Goal: Task Accomplishment & Management: Complete application form

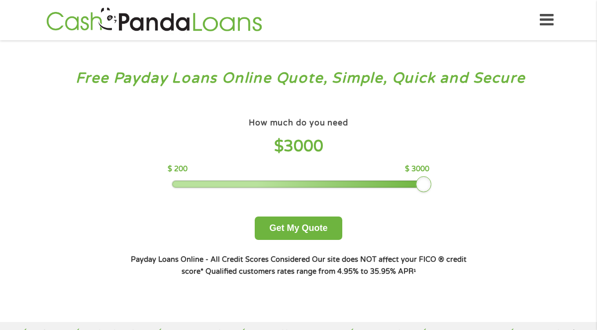
drag, startPoint x: 243, startPoint y: 181, endPoint x: 450, endPoint y: 172, distance: 207.1
click at [450, 172] on div "How much do you need $ 3000 $ 200 $ 3000 Get My Quote" at bounding box center [298, 177] width 348 height 124
click at [296, 229] on button "Get My Quote" at bounding box center [298, 227] width 87 height 23
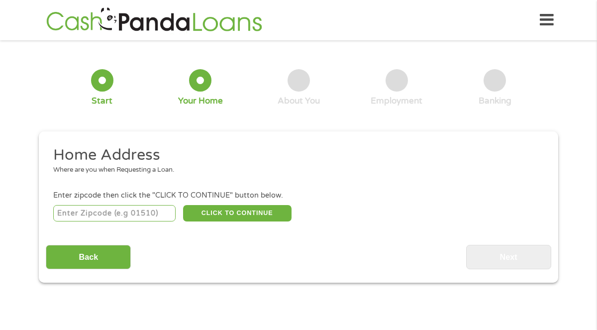
click at [156, 213] on input "number" at bounding box center [114, 213] width 123 height 17
type input "45223"
click at [224, 208] on button "CLICK TO CONTINUE" at bounding box center [237, 213] width 108 height 17
type input "45223"
type input "[GEOGRAPHIC_DATA]"
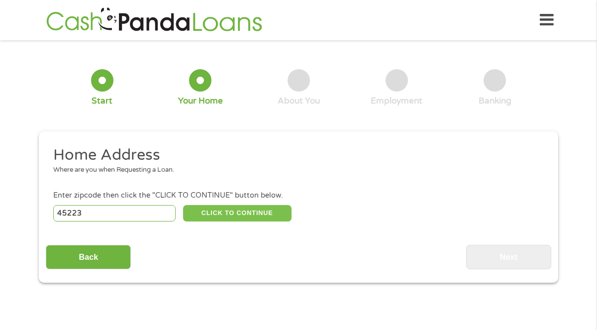
select select "[US_STATE]"
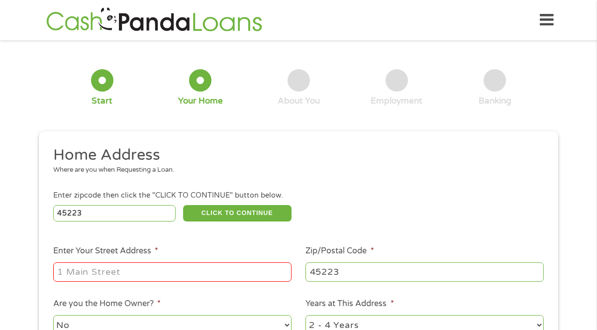
click at [153, 269] on input "Enter Your Street Address *" at bounding box center [172, 271] width 238 height 19
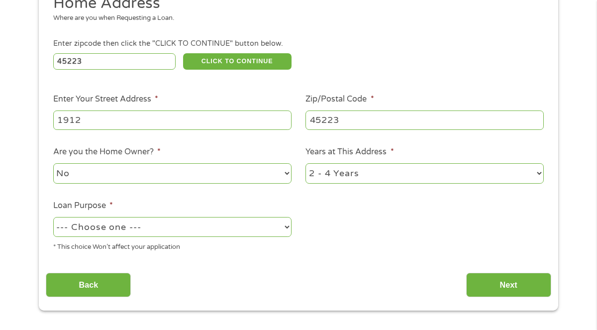
scroll to position [170, 0]
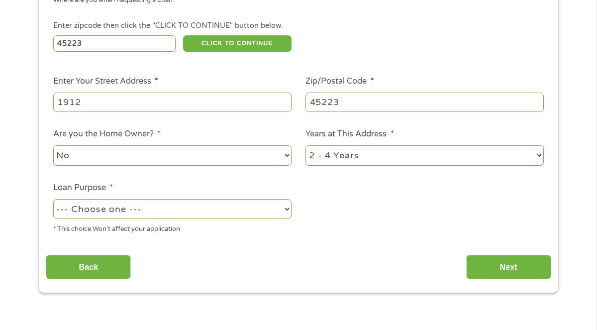
type input "1912"
click at [271, 159] on select "No Yes" at bounding box center [172, 155] width 238 height 20
select select "yes"
click at [53, 145] on select "No Yes" at bounding box center [172, 155] width 238 height 20
click at [356, 163] on select "1 Year or less 1 - 2 Years 2 - 4 Years Over 4 Years" at bounding box center [424, 155] width 238 height 20
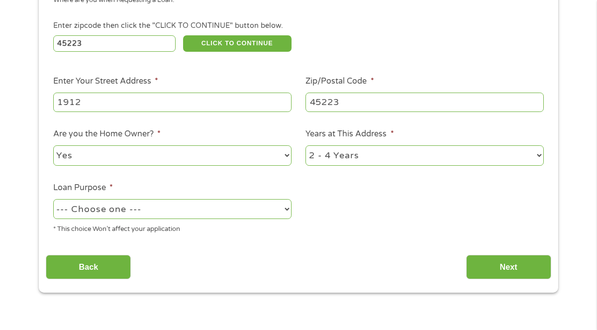
select select "60months"
click at [305, 145] on select "1 Year or less 1 - 2 Years 2 - 4 Years Over 4 Years" at bounding box center [424, 155] width 238 height 20
click at [187, 217] on select "--- Choose one --- Pay Bills Debt Consolidation Home Improvement Major Purchase…" at bounding box center [172, 209] width 238 height 20
select select "carloan"
click at [53, 199] on select "--- Choose one --- Pay Bills Debt Consolidation Home Improvement Major Purchase…" at bounding box center [172, 209] width 238 height 20
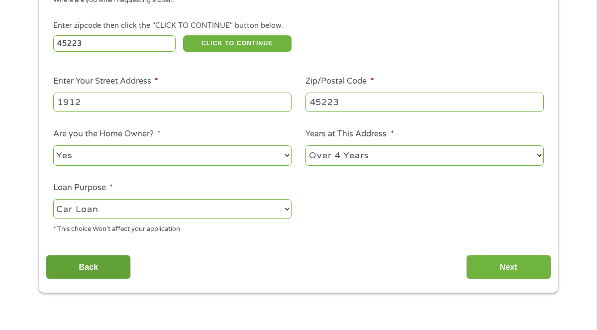
click at [105, 264] on input "Back" at bounding box center [88, 267] width 85 height 24
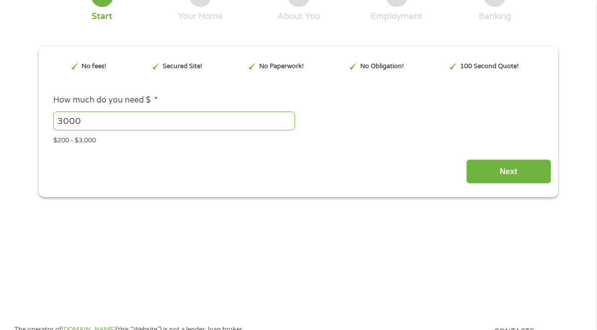
scroll to position [101, 0]
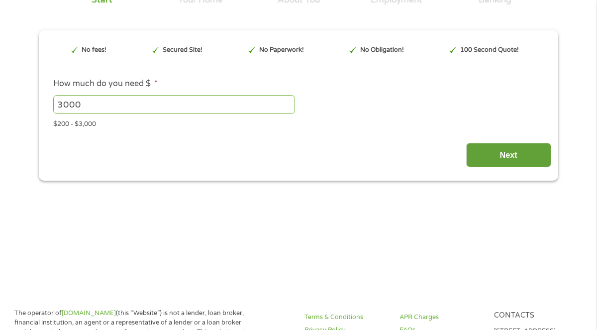
click at [505, 150] on input "Next" at bounding box center [508, 155] width 85 height 24
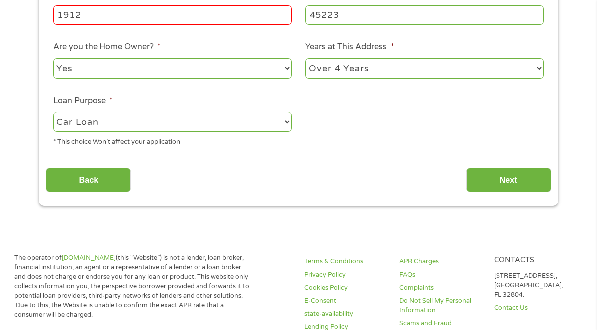
scroll to position [257, 0]
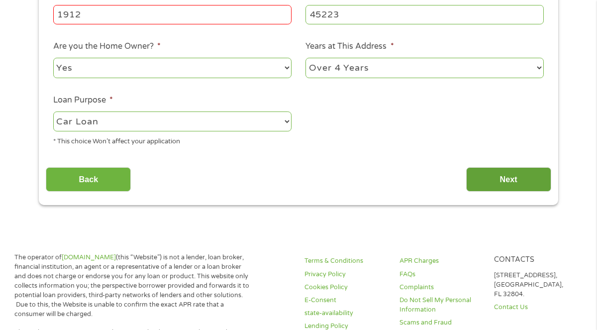
click at [499, 174] on input "Next" at bounding box center [508, 179] width 85 height 24
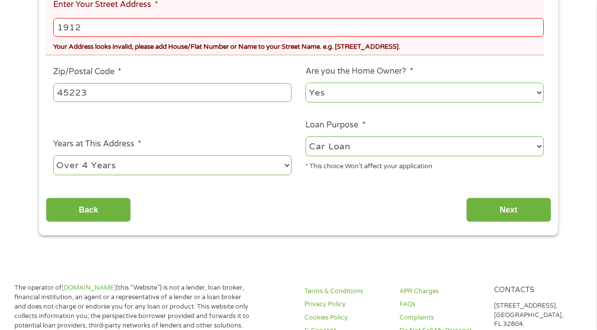
scroll to position [286, 0]
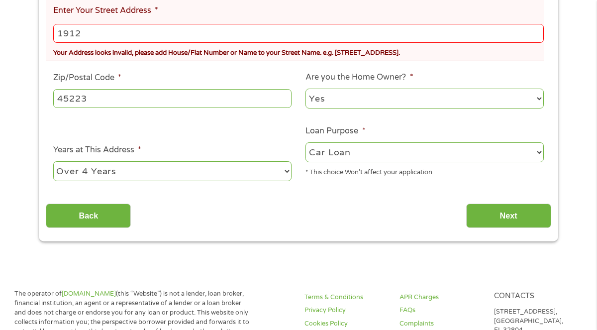
click at [131, 36] on input "1912" at bounding box center [298, 33] width 490 height 19
type input "1921"
click at [517, 214] on input "Next" at bounding box center [508, 215] width 85 height 24
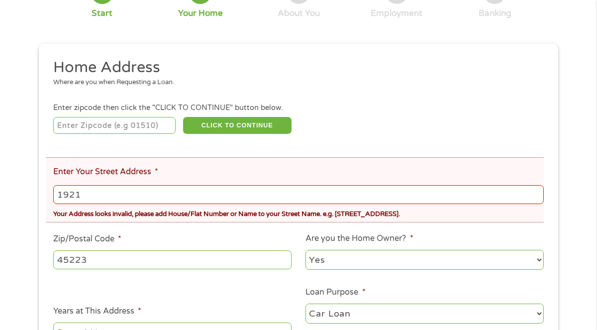
scroll to position [127, 0]
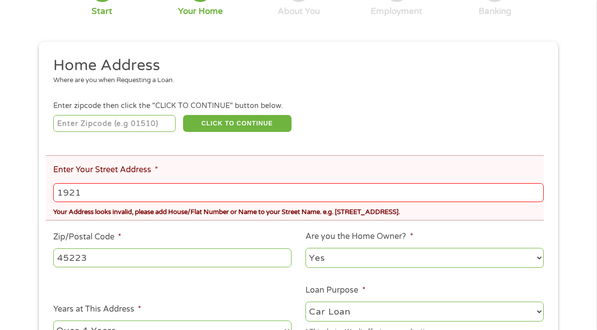
click at [158, 195] on input "1921" at bounding box center [298, 192] width 490 height 19
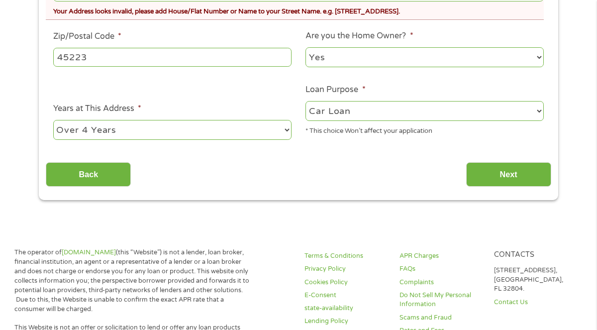
scroll to position [328, 0]
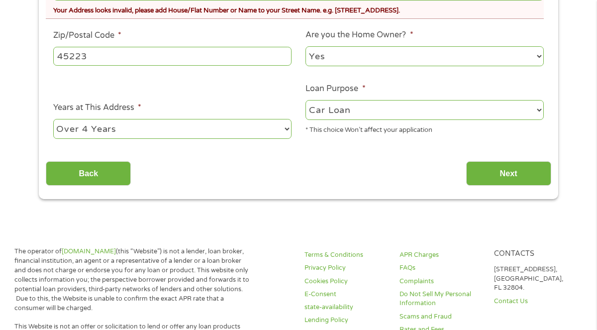
type input "1921 [PERSON_NAME] place"
click at [524, 175] on input "Next" at bounding box center [508, 173] width 85 height 24
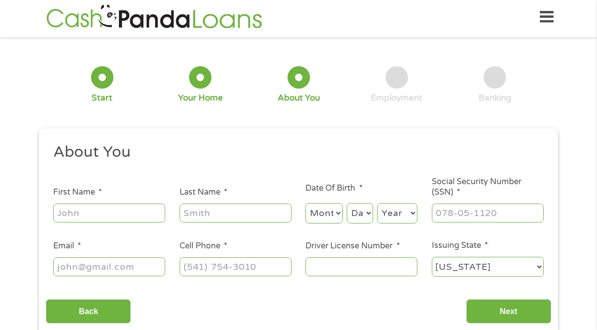
scroll to position [0, 0]
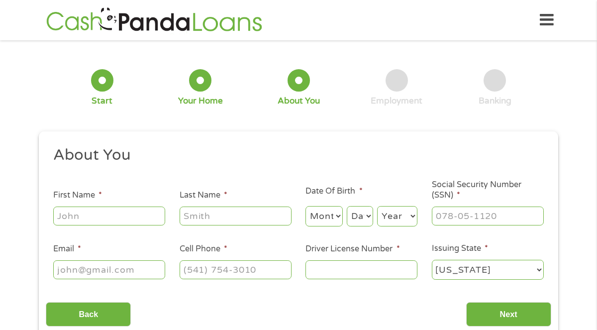
click at [113, 219] on input "First Name *" at bounding box center [109, 215] width 112 height 19
type input "Yestuniday"
type input "Olagbemiro"
type input "[PHONE_NUMBER]"
click at [159, 268] on input "Email *" at bounding box center [109, 269] width 112 height 19
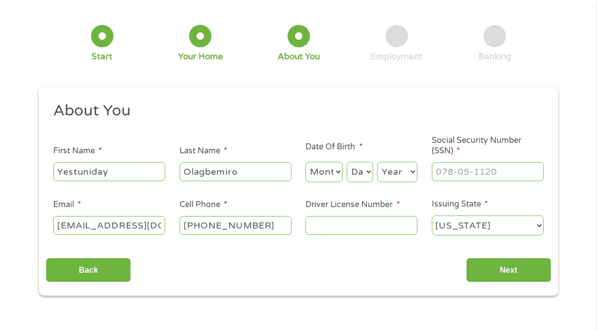
scroll to position [74, 0]
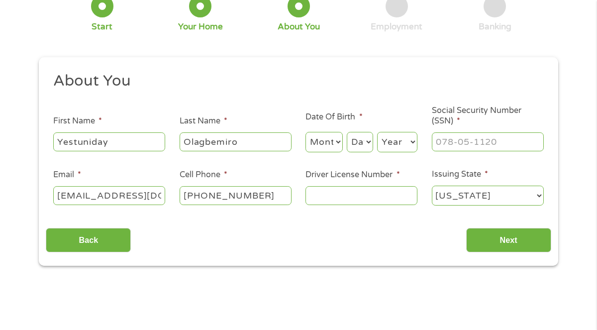
type input "[EMAIL_ADDRESS][DOMAIN_NAME]"
click at [336, 190] on input "Driver License Number *" at bounding box center [361, 195] width 112 height 19
type input "RS423237"
click at [341, 143] on select "Month 1 2 3 4 5 6 7 8 9 10 11 12" at bounding box center [323, 142] width 37 height 20
select select "5"
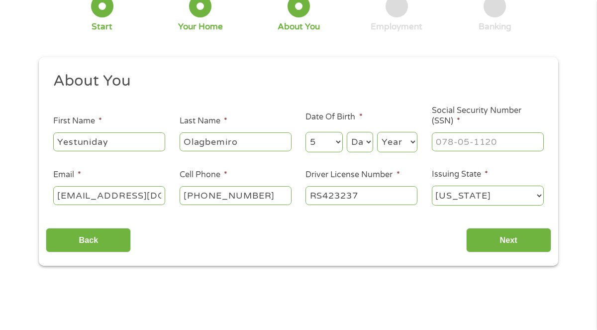
click at [305, 132] on select "Month 1 2 3 4 5 6 7 8 9 10 11 12" at bounding box center [323, 142] width 37 height 20
click at [367, 146] on select "Day 1 2 3 4 5 6 7 8 9 10 11 12 13 14 15 16 17 18 19 20 21 22 23 24 25 26 27 28 …" at bounding box center [360, 142] width 26 height 20
select select "26"
click at [347, 132] on select "Day 1 2 3 4 5 6 7 8 9 10 11 12 13 14 15 16 17 18 19 20 21 22 23 24 25 26 27 28 …" at bounding box center [360, 142] width 26 height 20
click at [387, 144] on select "Year [DATE] 2006 2005 2004 2003 2002 2001 2000 1999 1998 1997 1996 1995 1994 19…" at bounding box center [397, 142] width 40 height 20
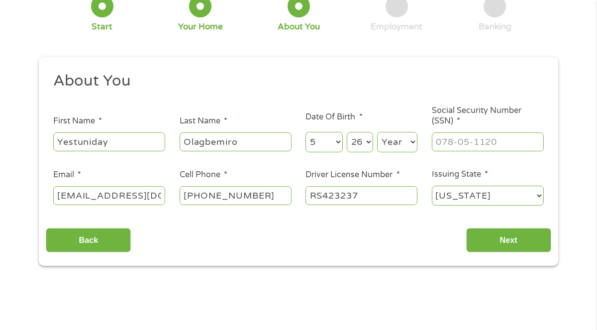
select select "1981"
click at [450, 143] on input "___-__-____" at bounding box center [488, 141] width 112 height 19
type input "338-70-8678"
click at [539, 236] on input "Next" at bounding box center [508, 240] width 85 height 24
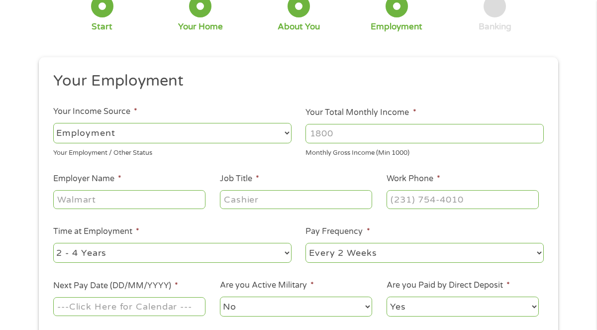
scroll to position [0, 0]
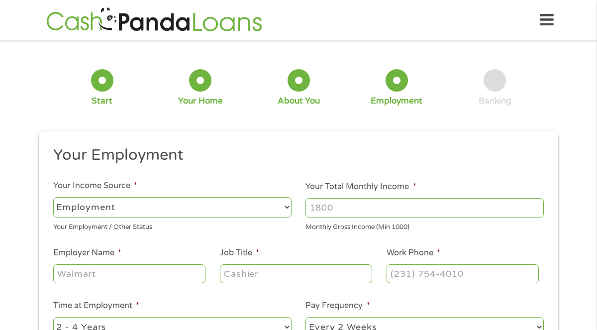
click at [282, 211] on select "--- Choose one --- Employment [DEMOGRAPHIC_DATA] Benefits" at bounding box center [172, 207] width 238 height 20
click at [53, 197] on select "--- Choose one --- Employment [DEMOGRAPHIC_DATA] Benefits" at bounding box center [172, 207] width 238 height 20
click at [379, 196] on div at bounding box center [424, 207] width 238 height 23
click at [376, 205] on input "Your Total Monthly Income *" at bounding box center [424, 207] width 238 height 19
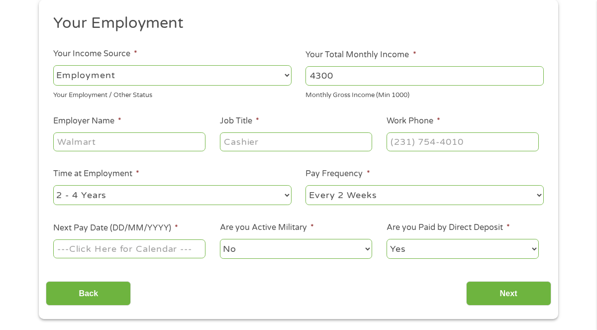
scroll to position [134, 0]
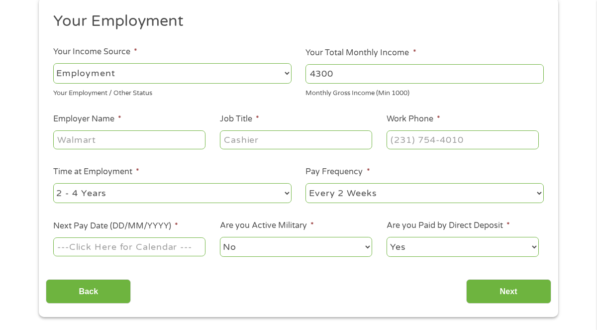
type input "4300"
click at [168, 147] on input "Employer Name *" at bounding box center [129, 139] width 152 height 19
type input "aventura"
type input "Aventura mercy group"
click at [399, 140] on input "(___) ___-____" at bounding box center [462, 139] width 152 height 19
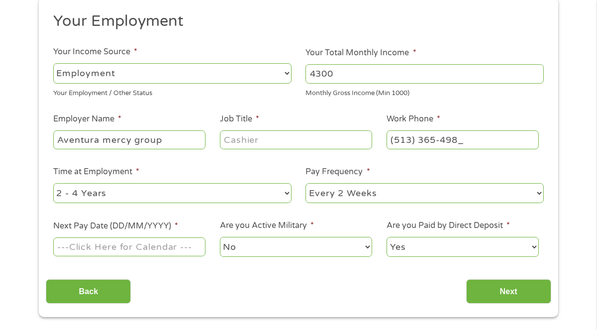
type input "[PHONE_NUMBER]"
click at [266, 192] on select "--- Choose one --- 1 Year or less 1 - 2 Years 2 - 4 Years Over 4 Years" at bounding box center [172, 193] width 238 height 20
select select "60months"
click at [53, 183] on select "--- Choose one --- 1 Year or less 1 - 2 Years 2 - 4 Years Over 4 Years" at bounding box center [172, 193] width 238 height 20
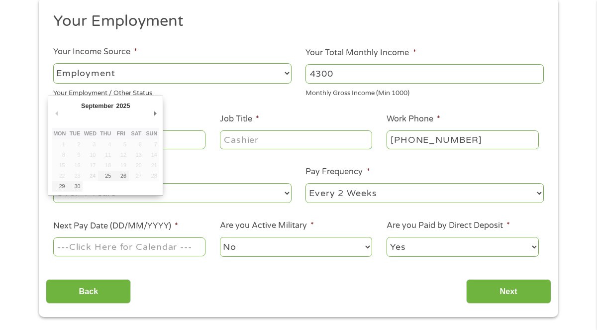
click at [163, 243] on input "Next Pay Date (DD/MM/YYYY) *" at bounding box center [129, 246] width 152 height 19
type input "[DATE]"
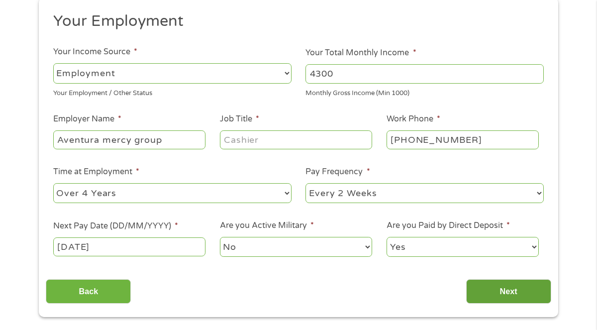
click at [526, 285] on input "Next" at bounding box center [508, 291] width 85 height 24
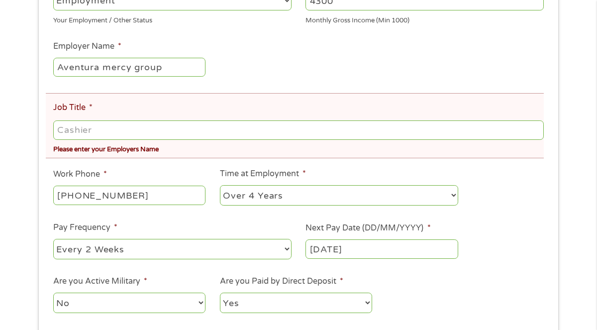
scroll to position [245, 0]
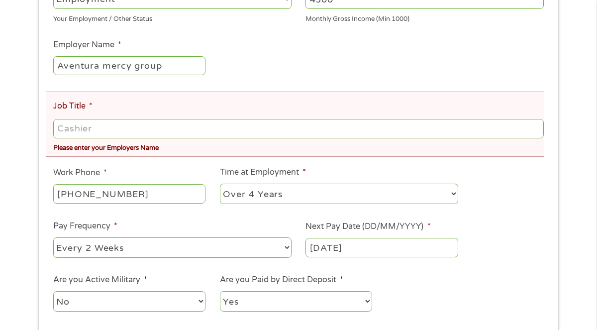
click at [134, 127] on input "Job Title *" at bounding box center [298, 128] width 490 height 19
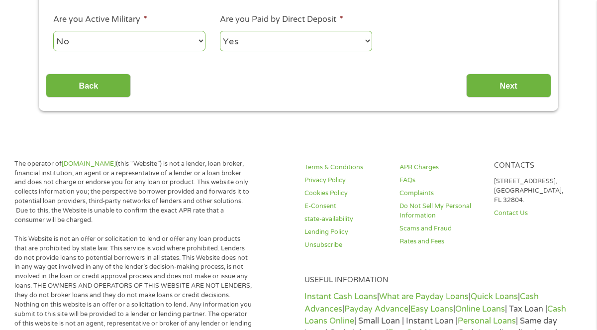
scroll to position [508, 0]
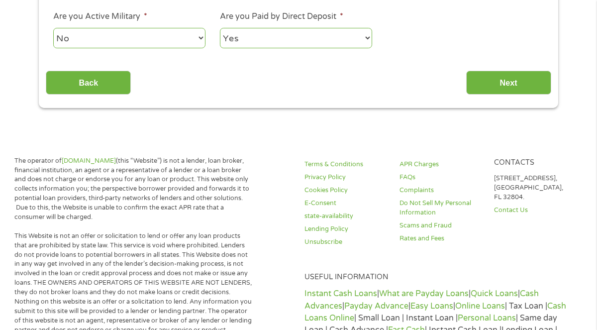
type input "STNA"
click at [490, 76] on input "Next" at bounding box center [508, 83] width 85 height 24
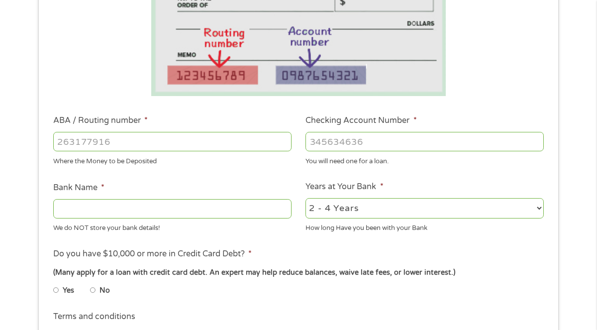
scroll to position [220, 0]
click at [219, 142] on input "ABA / Routing number *" at bounding box center [172, 140] width 238 height 19
type input "042000314"
type input "FIFTH THIRD BANK"
type input "042000314"
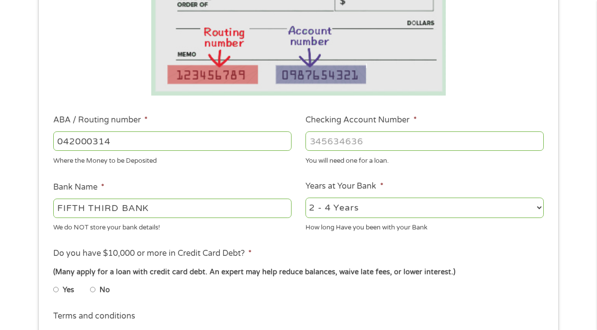
click at [378, 151] on div at bounding box center [424, 141] width 238 height 23
click at [374, 148] on input "Checking Account Number *" at bounding box center [424, 140] width 238 height 19
type input "7982827755"
click at [538, 204] on select "2 - 4 Years 6 - 12 Months 1 - 2 Years Over 4 Years" at bounding box center [424, 207] width 238 height 20
select select "60months"
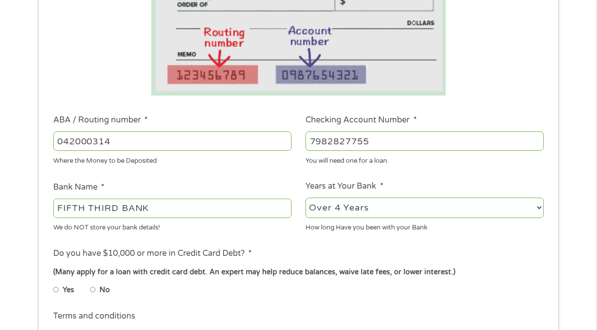
click at [305, 197] on select "2 - 4 Years 6 - 12 Months 1 - 2 Years Over 4 Years" at bounding box center [424, 207] width 238 height 20
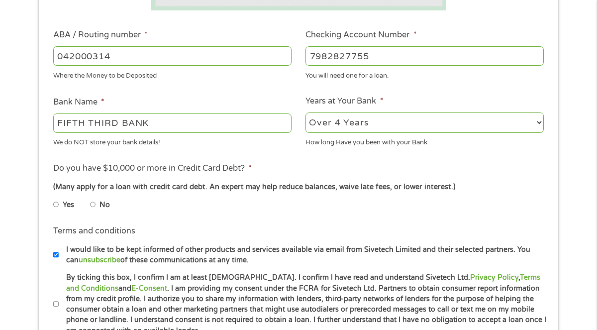
scroll to position [308, 0]
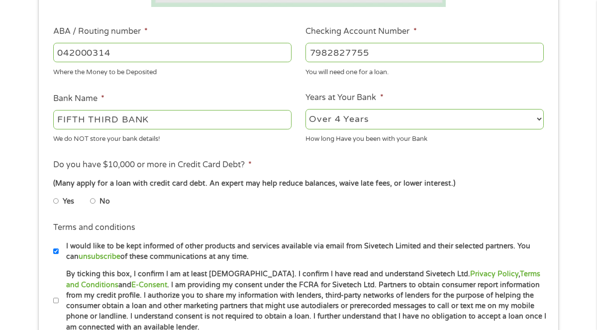
click at [94, 200] on input "No" at bounding box center [93, 201] width 6 height 16
radio input "true"
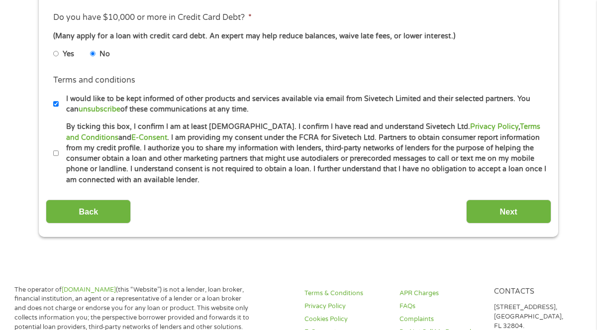
scroll to position [460, 0]
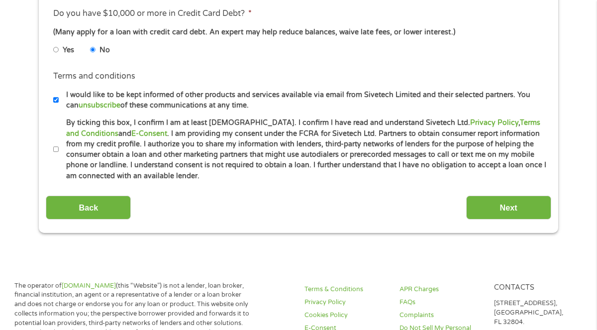
click at [55, 149] on input "By ticking this box, I confirm I am at least [DEMOGRAPHIC_DATA]. I confirm I ha…" at bounding box center [56, 149] width 6 height 16
checkbox input "true"
click at [509, 205] on input "Next" at bounding box center [508, 207] width 85 height 24
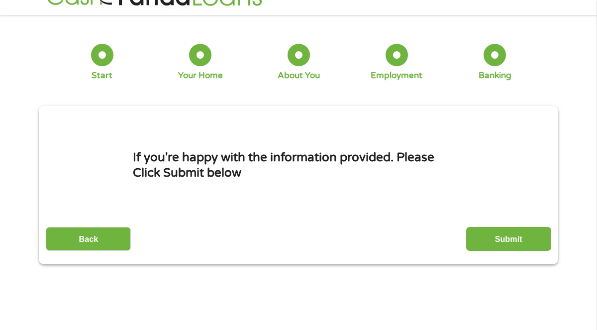
scroll to position [0, 0]
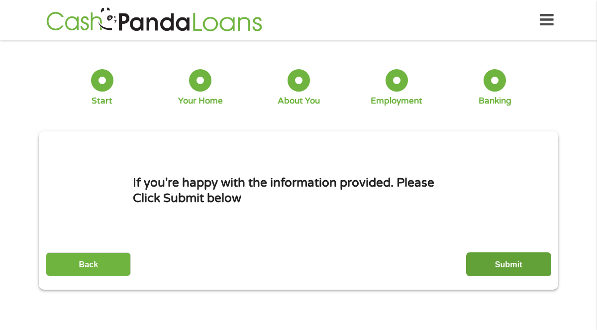
click at [513, 252] on input "Submit" at bounding box center [508, 264] width 85 height 24
